Goal: Find specific page/section: Find specific page/section

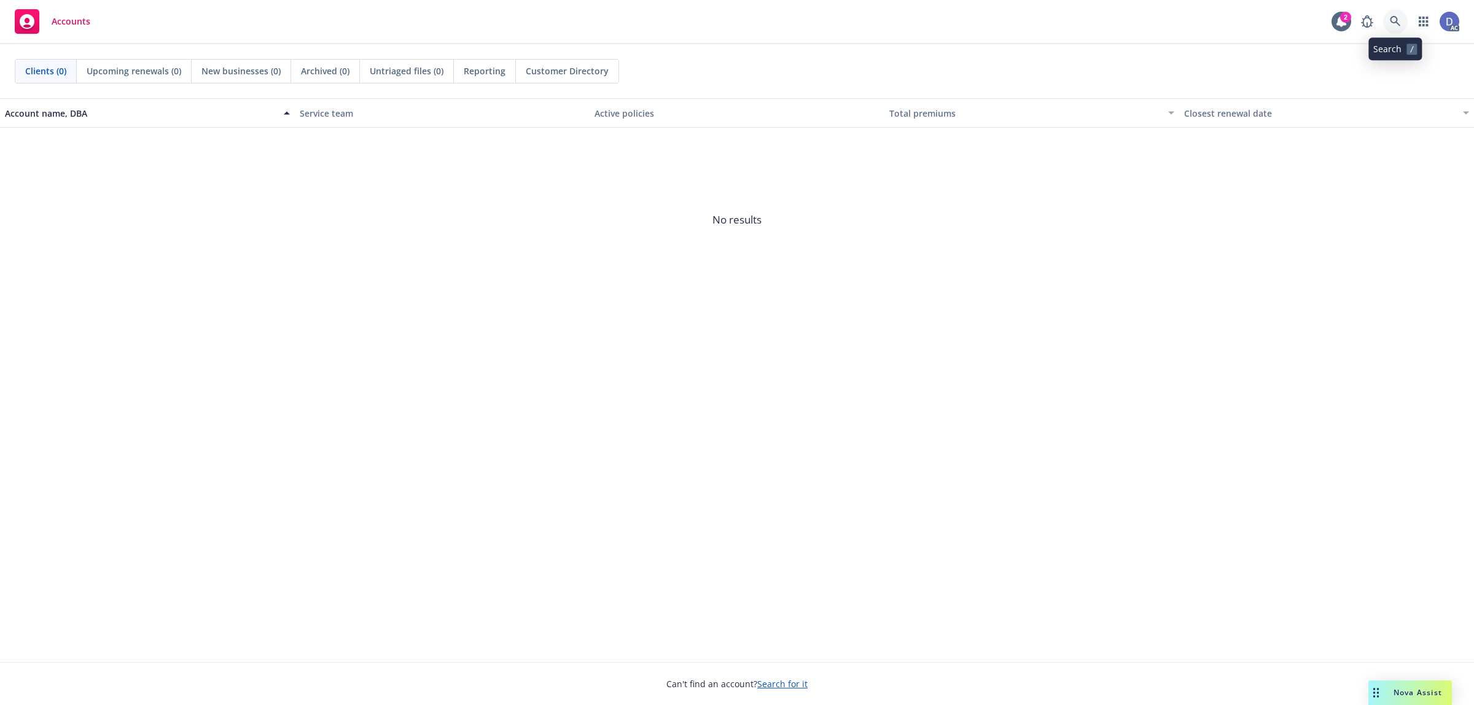
click at [1386, 14] on link at bounding box center [1395, 21] width 25 height 25
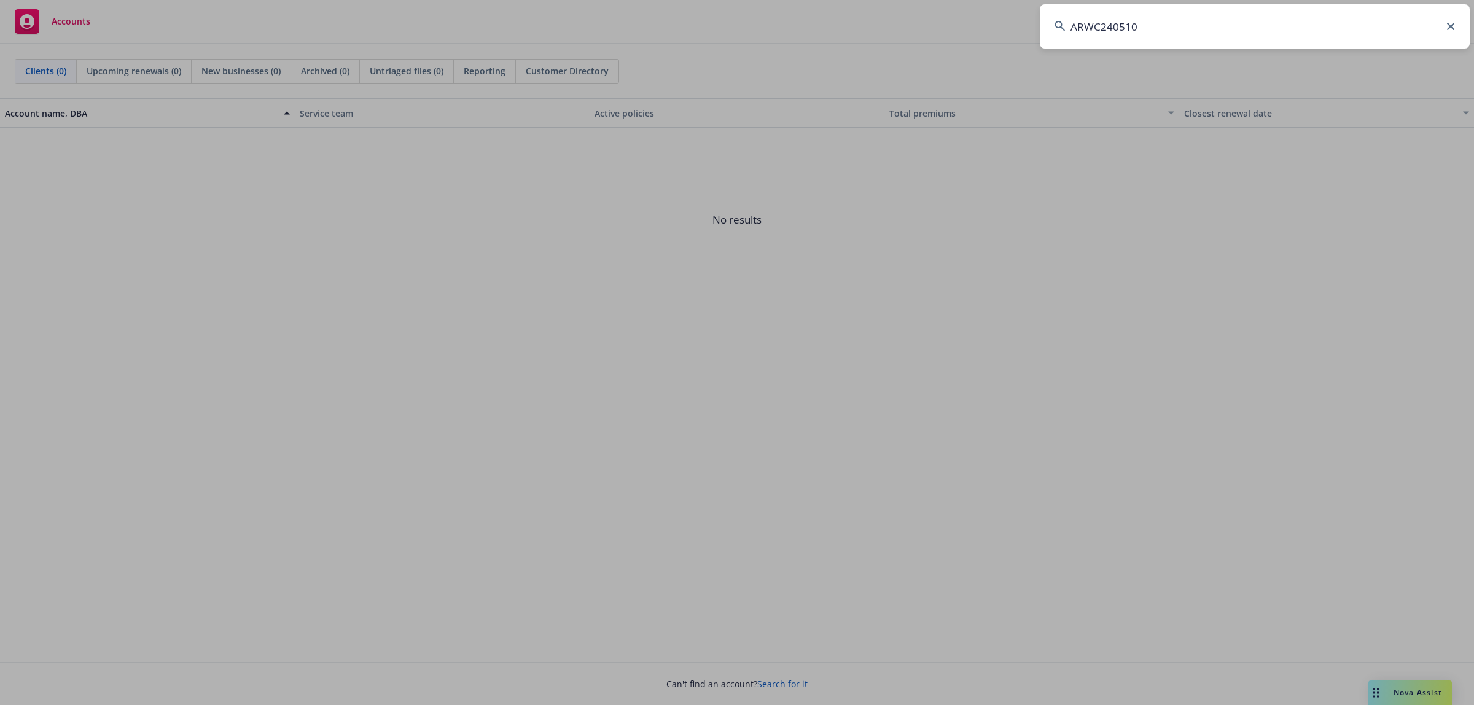
click at [1386, 14] on input "ARWC240510" at bounding box center [1255, 26] width 430 height 44
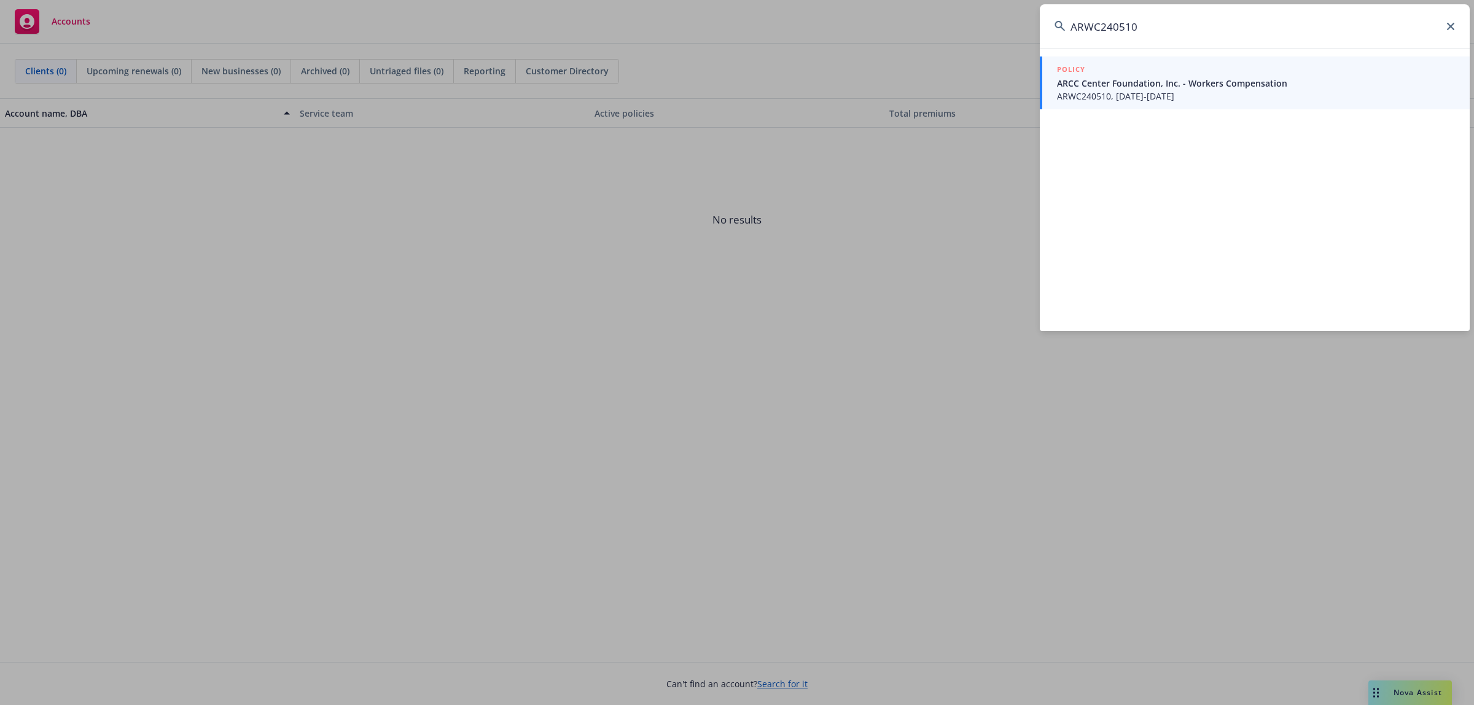
type input "ARWC240510"
click at [1217, 102] on span "ARWC240510, [DATE]-[DATE]" at bounding box center [1256, 96] width 398 height 13
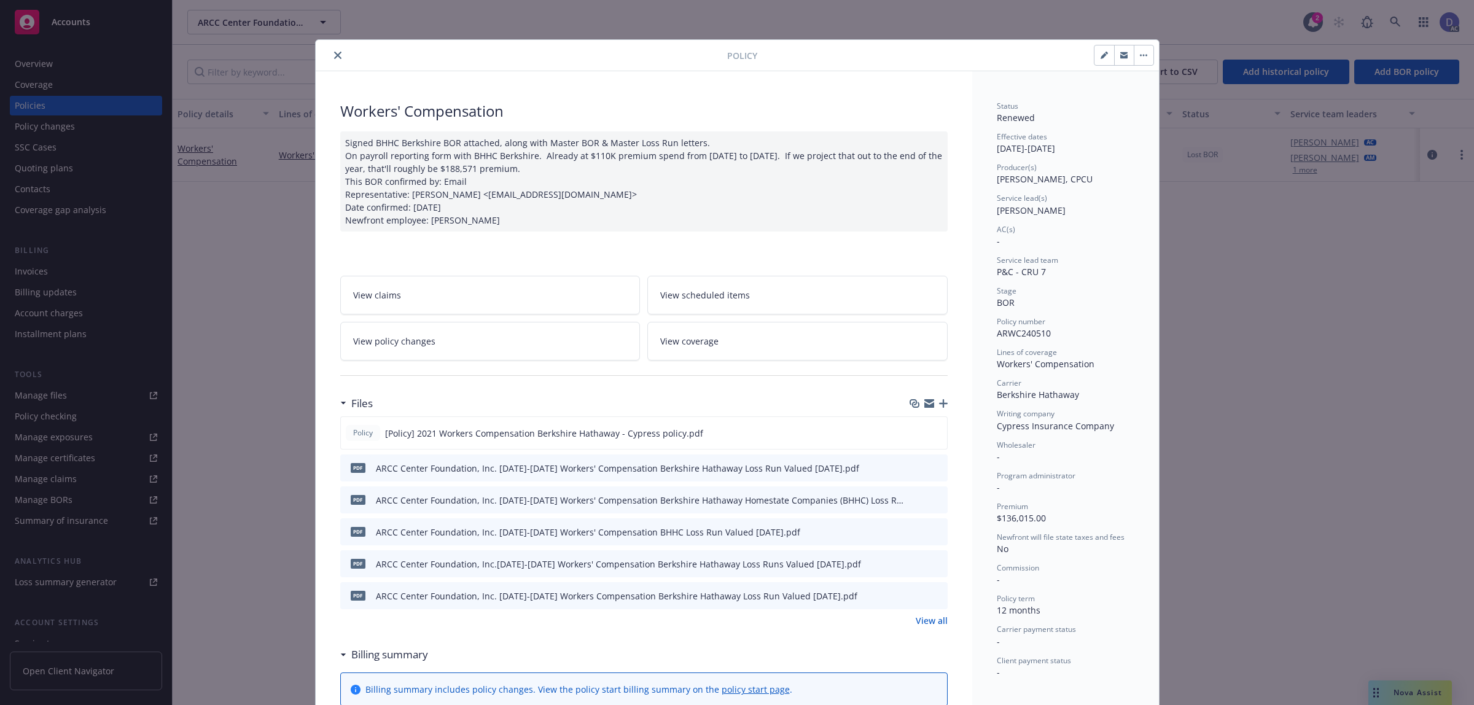
click at [1023, 337] on span "ARWC240510" at bounding box center [1024, 333] width 54 height 12
copy span "ARWC240510"
